Goal: Transaction & Acquisition: Purchase product/service

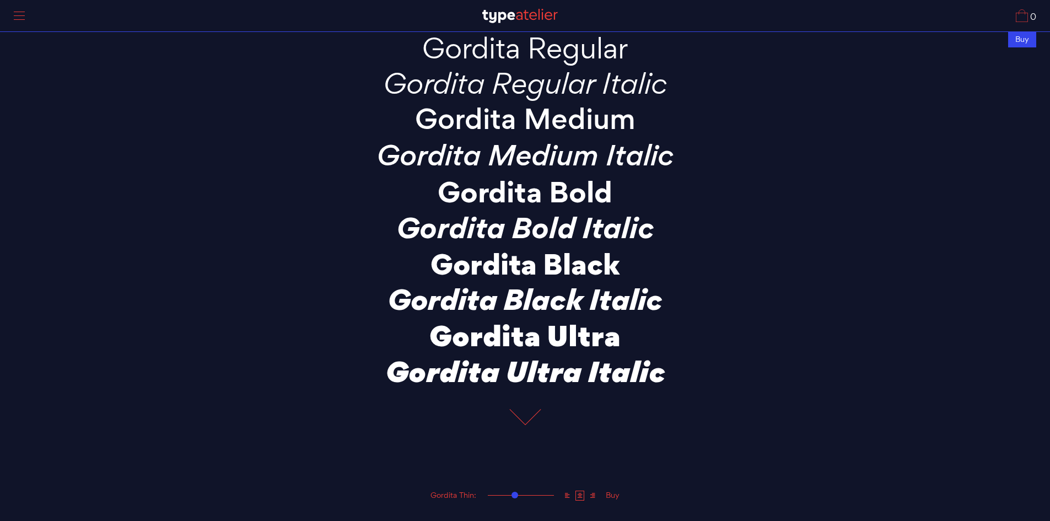
scroll to position [110, 0]
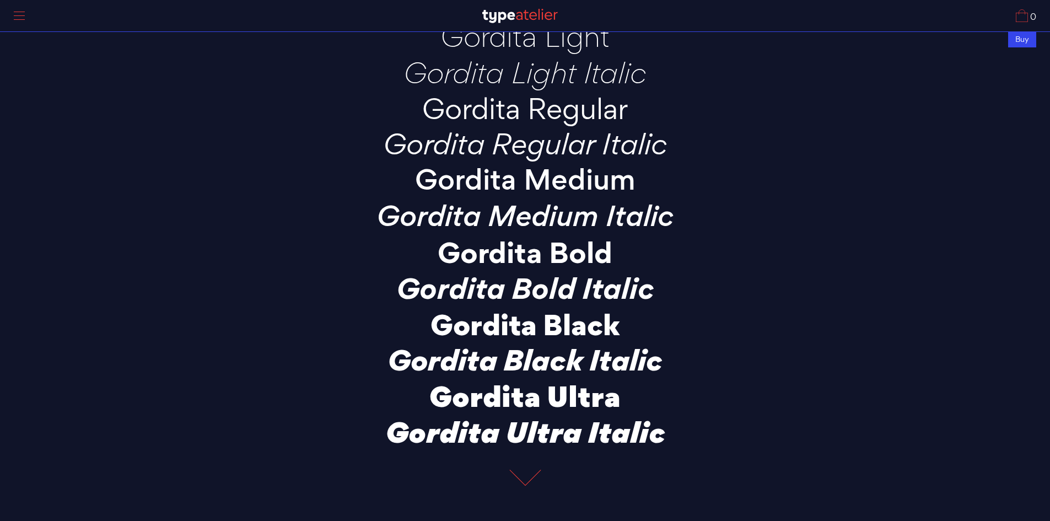
click at [22, 18] on div at bounding box center [20, 15] width 28 height 25
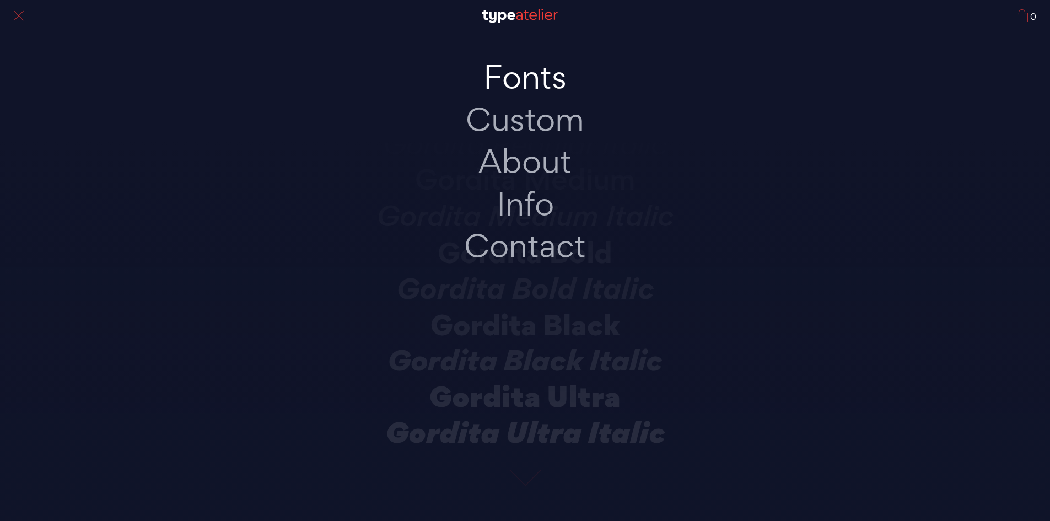
click at [530, 87] on link "Fonts" at bounding box center [526, 77] width 232 height 42
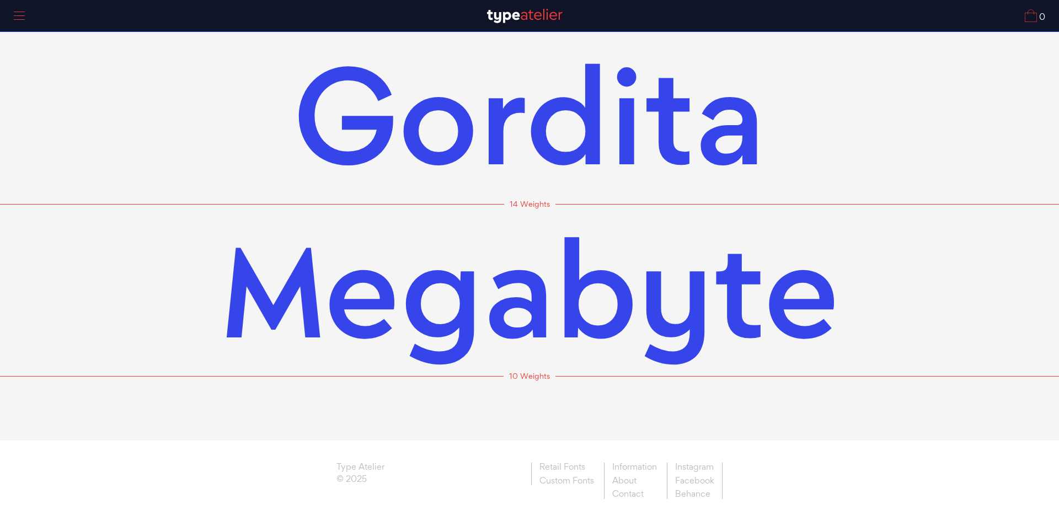
click at [572, 291] on span "Megabyte" at bounding box center [530, 289] width 618 height 171
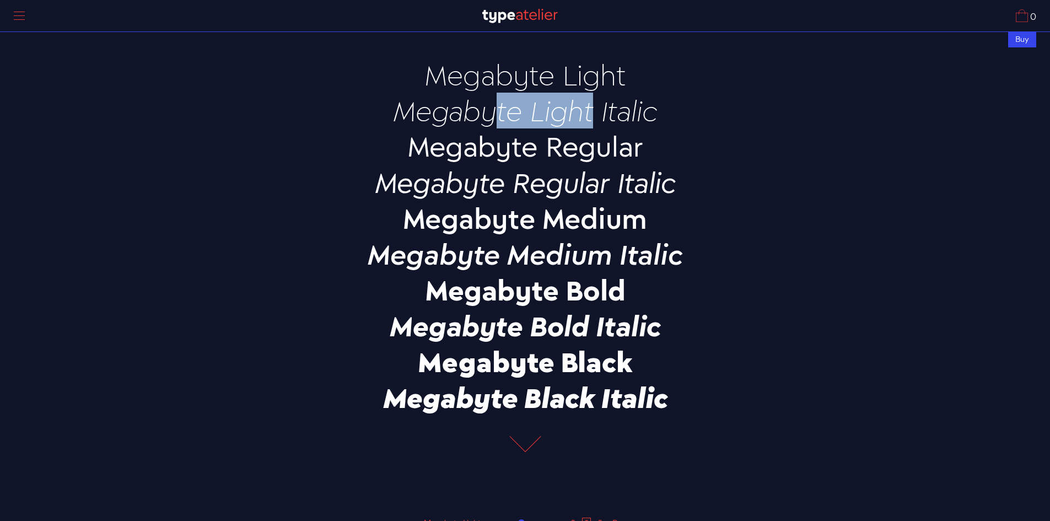
drag, startPoint x: 391, startPoint y: 109, endPoint x: 522, endPoint y: 114, distance: 130.8
click at [522, 114] on p "Megabyte Light Italic" at bounding box center [525, 110] width 386 height 30
copy p "Megabyte"
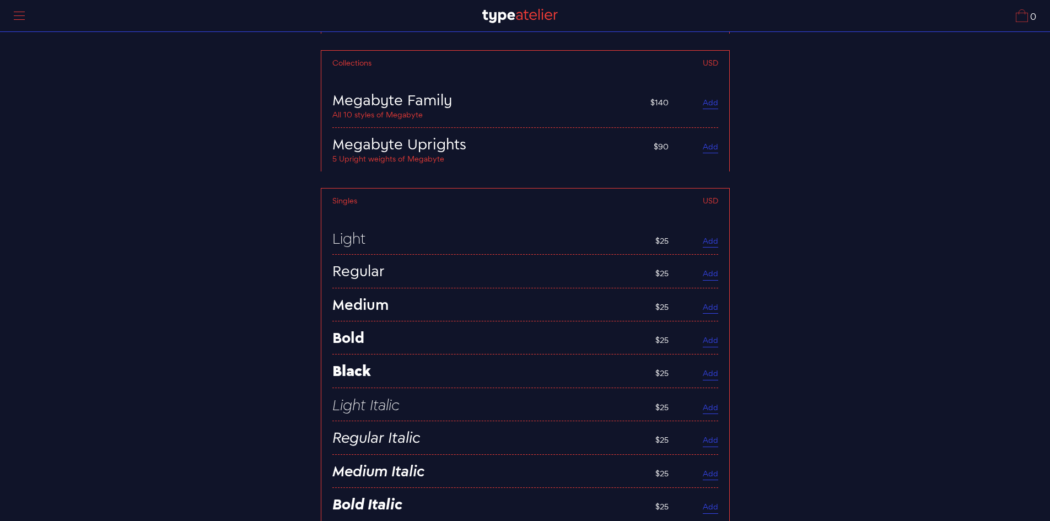
scroll to position [3194, 0]
click at [704, 269] on link "Add" at bounding box center [710, 272] width 15 height 12
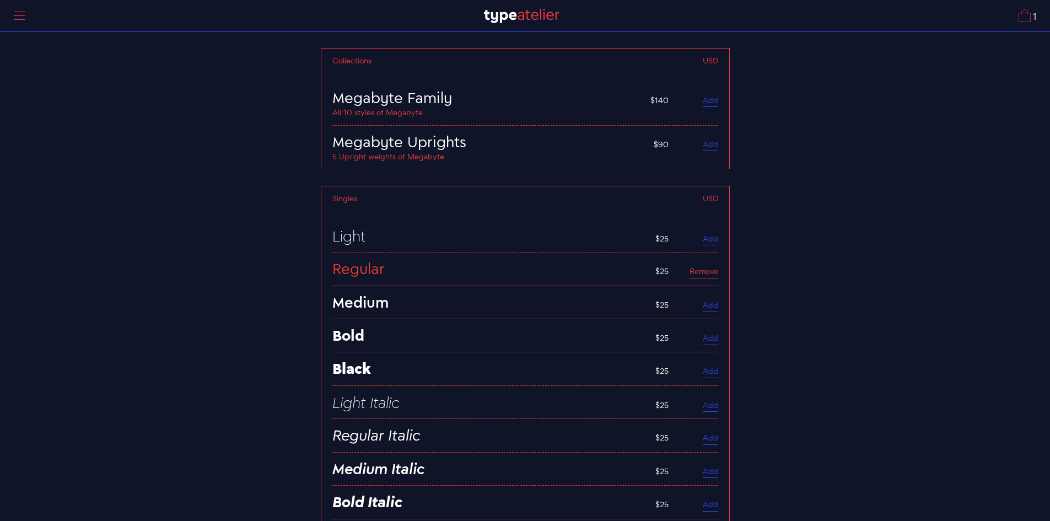
click at [710, 300] on link "Add" at bounding box center [710, 306] width 15 height 12
click at [707, 333] on link "Add" at bounding box center [710, 339] width 15 height 12
click at [706, 366] on link "Add" at bounding box center [710, 372] width 15 height 12
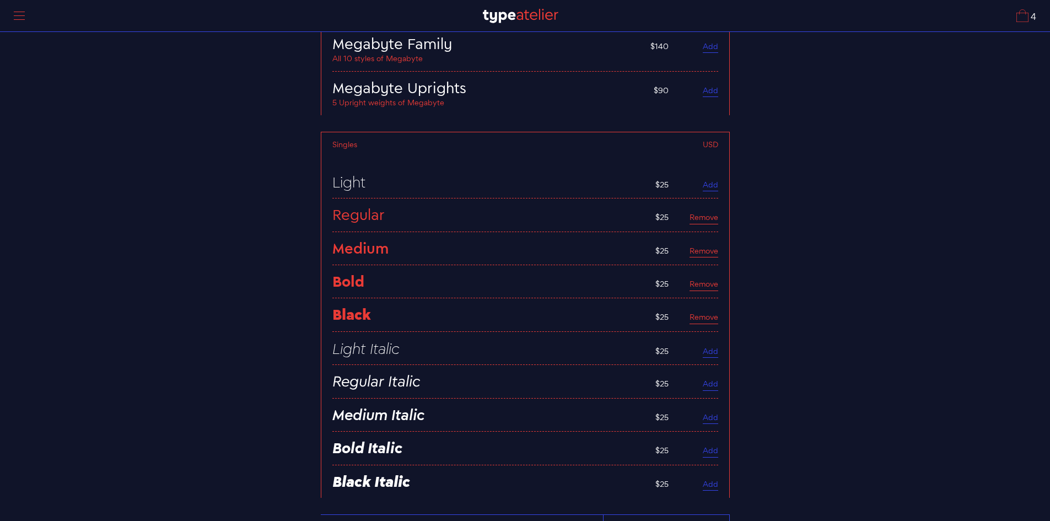
scroll to position [3028, 0]
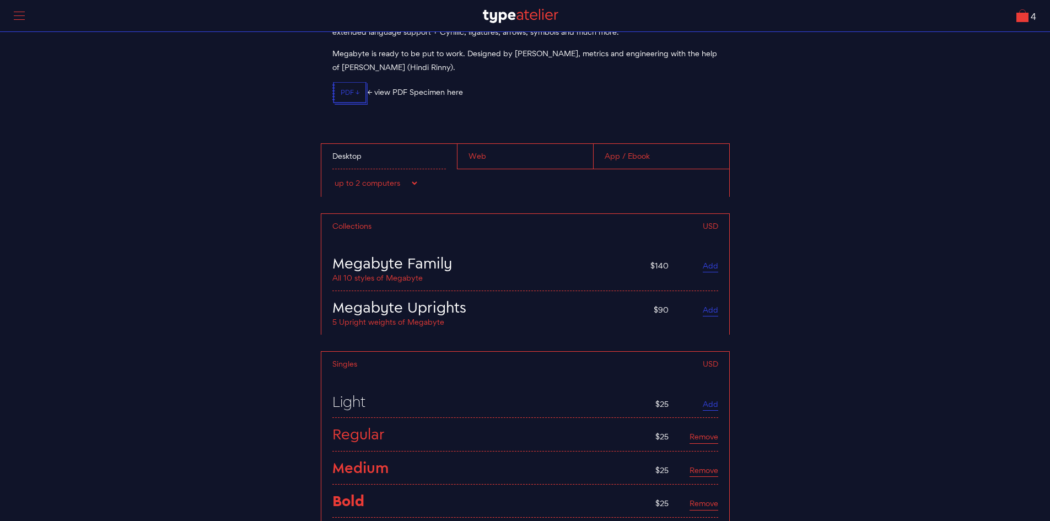
click at [1024, 14] on link "4" at bounding box center [1027, 15] width 20 height 13
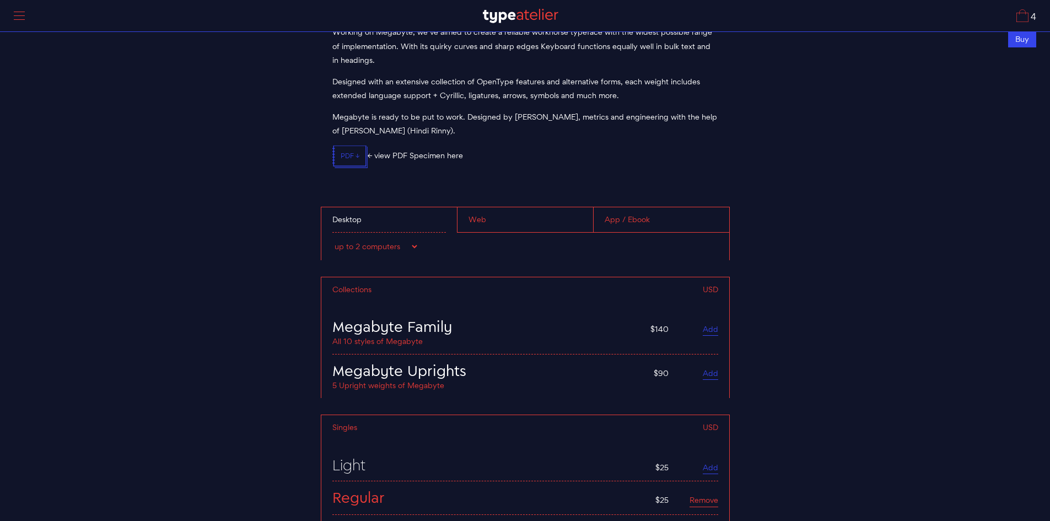
scroll to position [3138, 0]
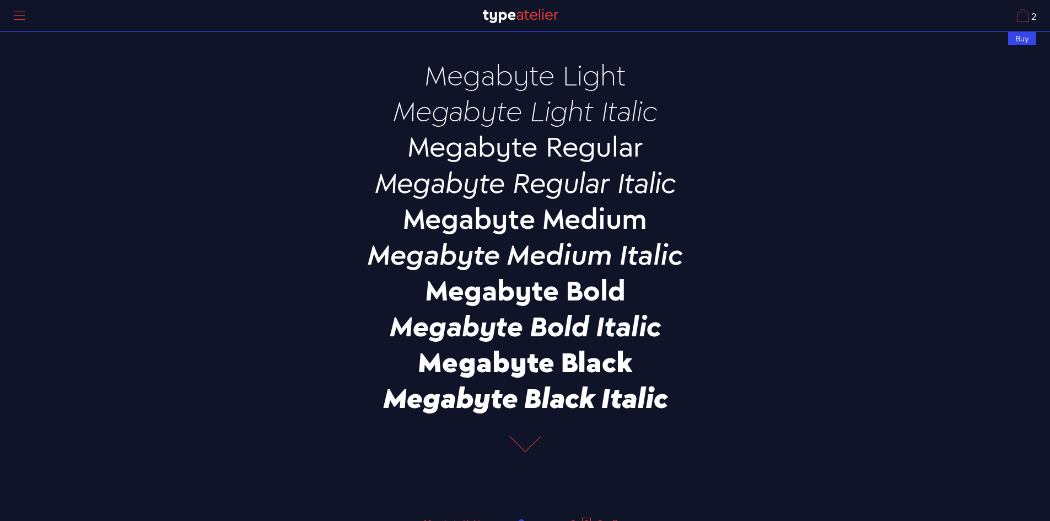
scroll to position [3138, 0]
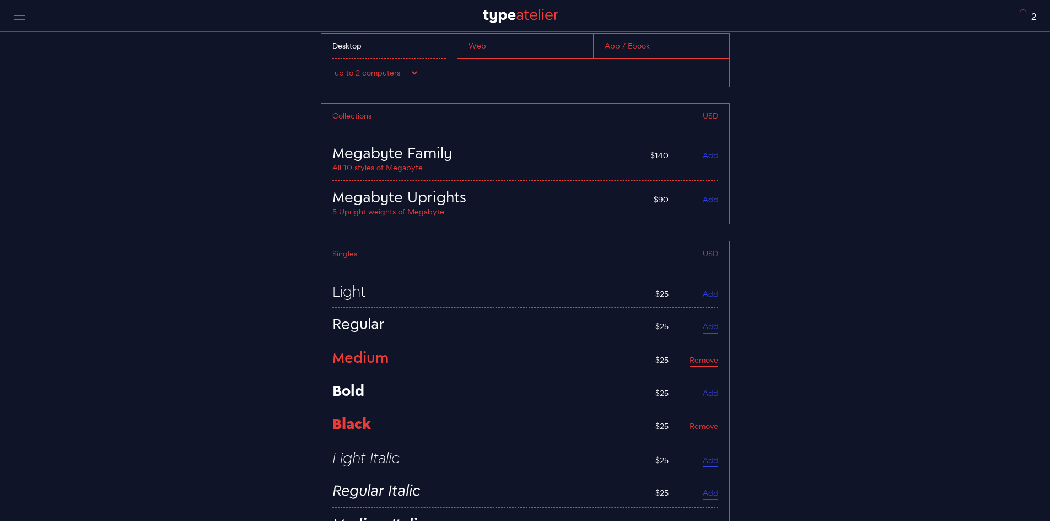
click at [712, 393] on link "Add" at bounding box center [710, 394] width 15 height 12
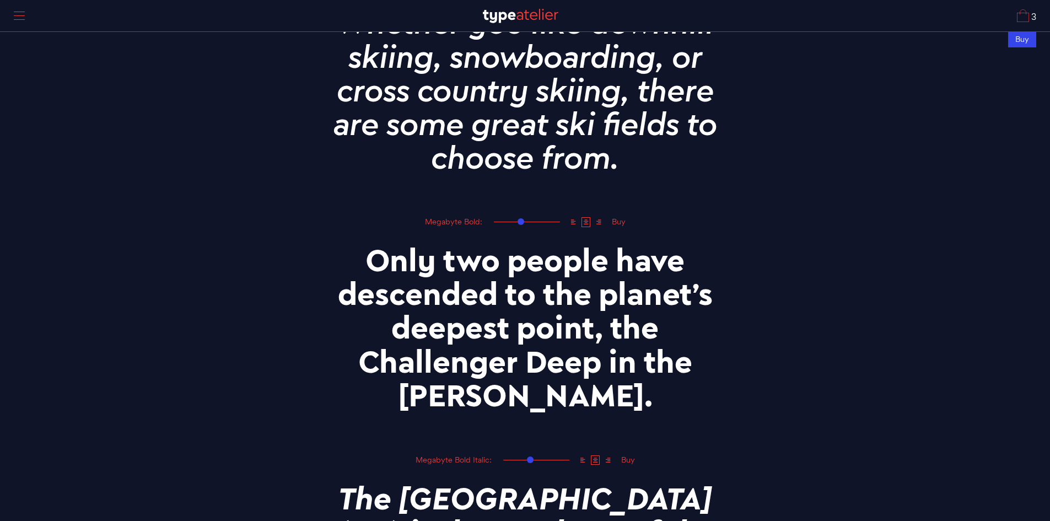
scroll to position [1650, 0]
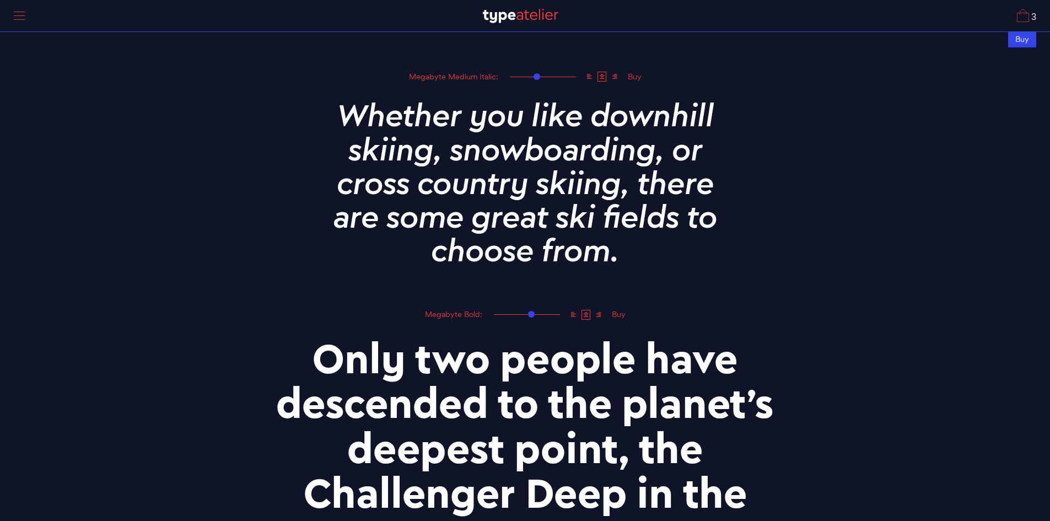
drag, startPoint x: 524, startPoint y: 308, endPoint x: 531, endPoint y: 310, distance: 6.8
click at [531, 310] on div at bounding box center [527, 313] width 66 height 11
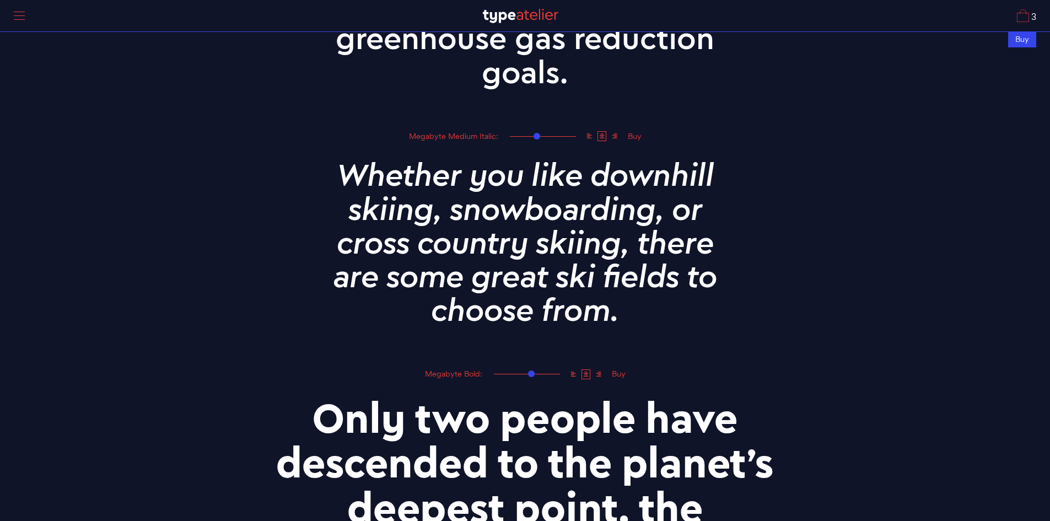
scroll to position [1539, 0]
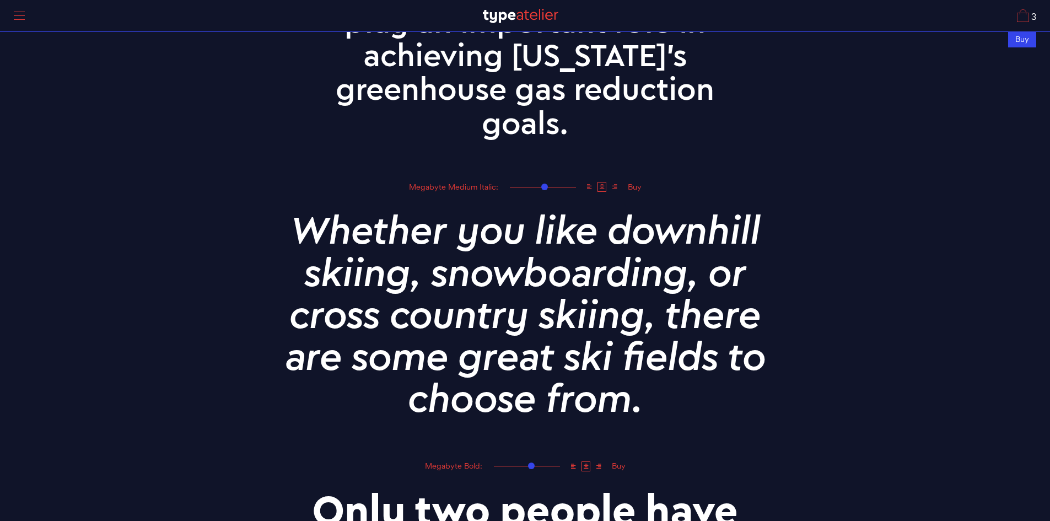
click at [544, 184] on div at bounding box center [544, 187] width 7 height 7
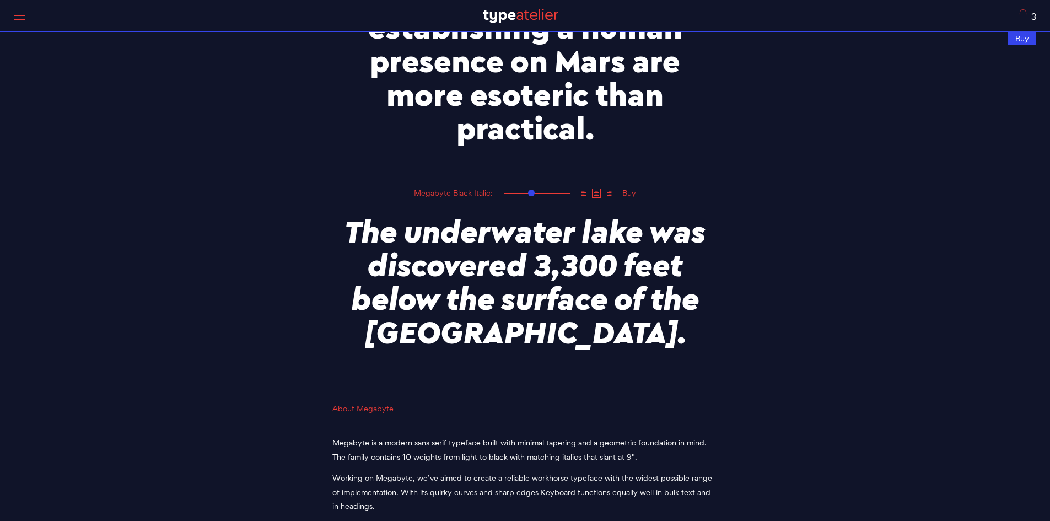
scroll to position [2518, 0]
